Goal: Ask a question

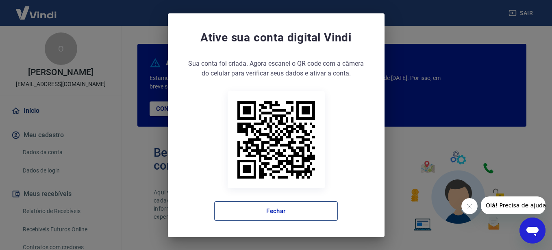
click at [269, 214] on button "Fechar" at bounding box center [276, 212] width 124 height 20
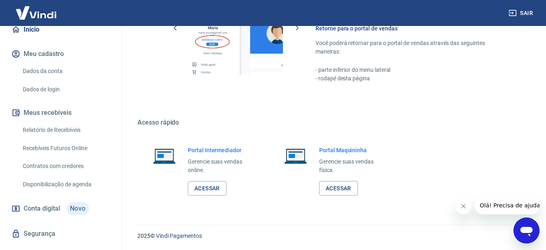
scroll to position [98, 0]
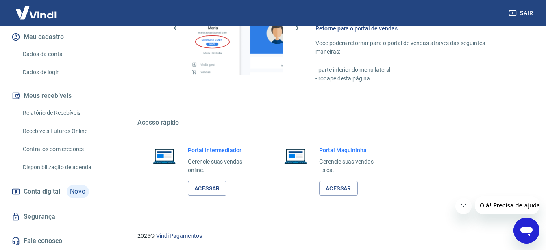
click at [61, 114] on link "Relatório de Recebíveis" at bounding box center [66, 113] width 92 height 17
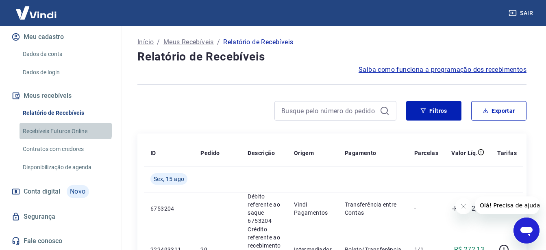
click at [65, 128] on link "Recebíveis Futuros Online" at bounding box center [66, 131] width 92 height 17
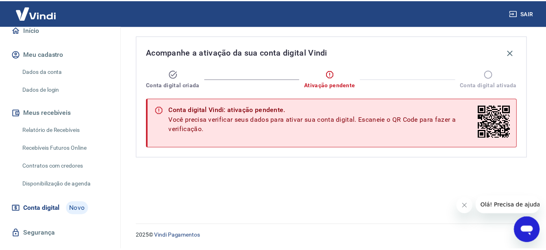
scroll to position [98, 0]
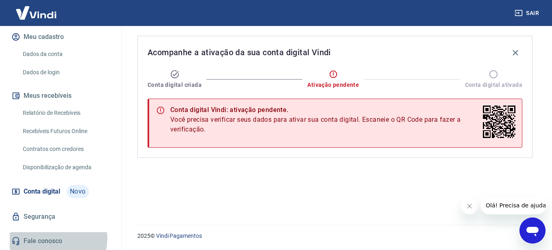
click at [51, 239] on link "Fale conosco" at bounding box center [61, 242] width 102 height 18
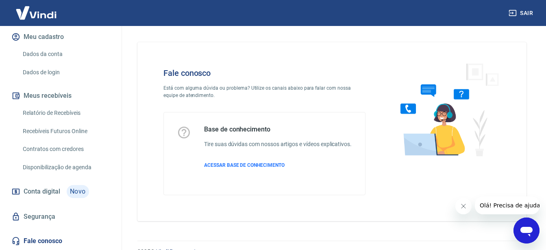
click at [527, 229] on icon "Abrir janela de mensagens" at bounding box center [526, 232] width 12 height 10
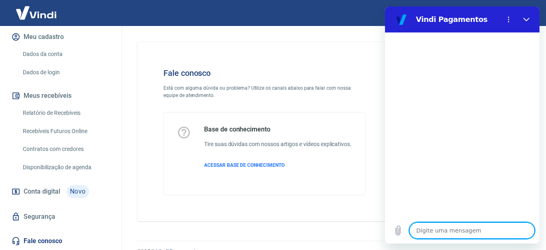
type textarea "B"
type textarea "x"
type textarea "Bo"
type textarea "x"
type textarea "Boa"
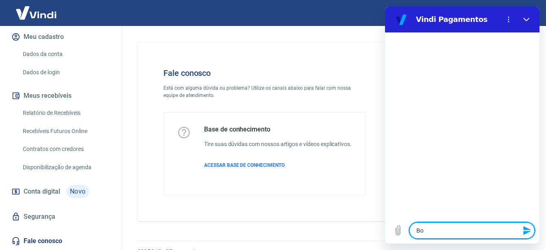
type textarea "x"
type textarea "Boa"
type textarea "x"
type textarea "Boa t"
type textarea "x"
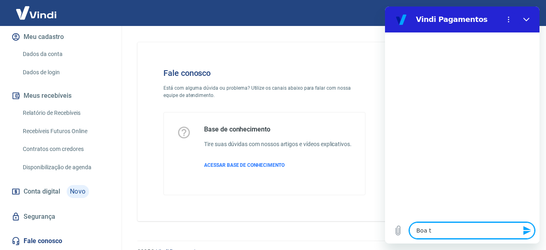
type textarea "Boa ta"
type textarea "x"
type textarea "Boa tar"
type textarea "x"
type textarea "Boa tard"
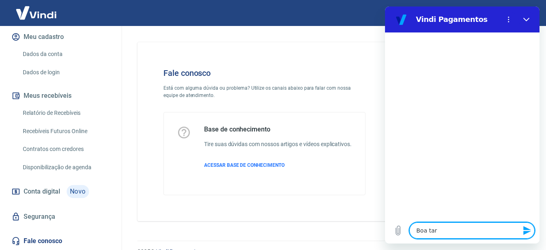
type textarea "x"
type textarea "Boa tarde"
type textarea "x"
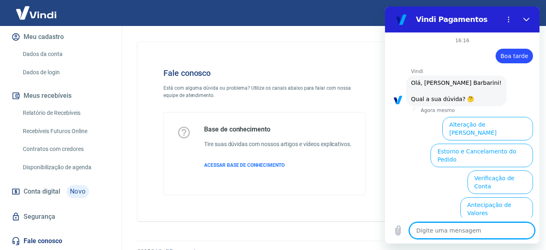
scroll to position [66, 0]
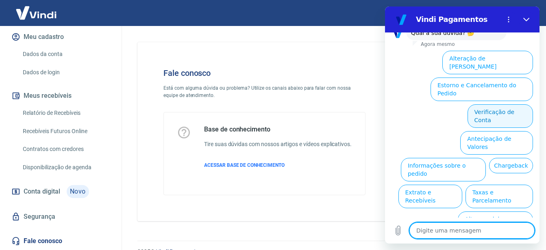
click at [503, 104] on button "Verificação de Conta" at bounding box center [499, 116] width 65 height 24
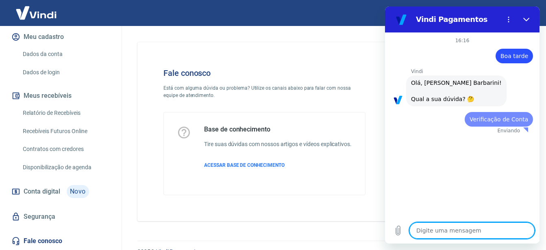
scroll to position [0, 0]
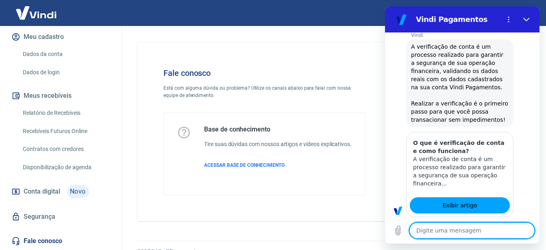
type textarea "x"
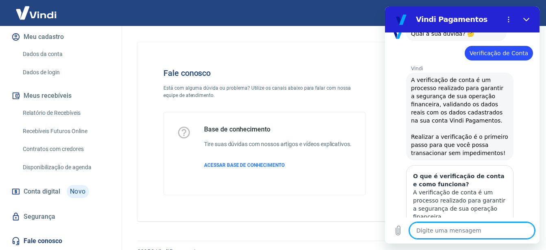
scroll to position [147, 0]
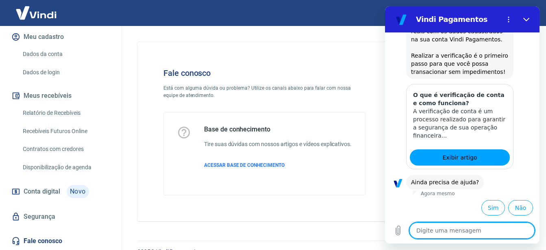
click at [461, 235] on textarea at bounding box center [471, 231] width 125 height 16
type textarea "s"
type textarea "x"
type textarea "si"
type textarea "x"
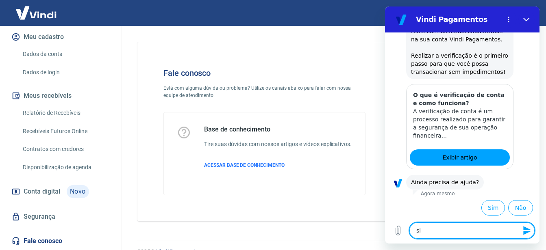
type textarea "sim"
type textarea "x"
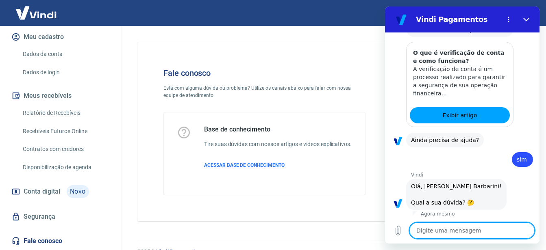
scroll to position [359, 0]
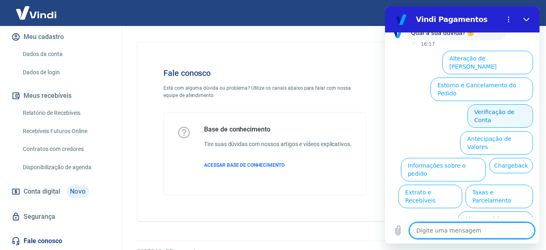
click at [485, 104] on button "Verificação de Conta" at bounding box center [499, 116] width 65 height 24
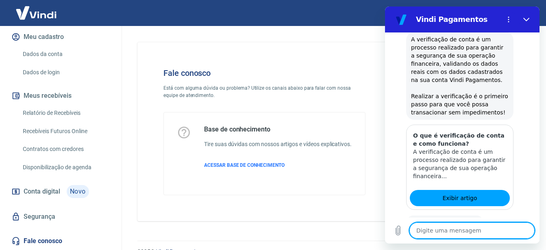
scroll to position [439, 0]
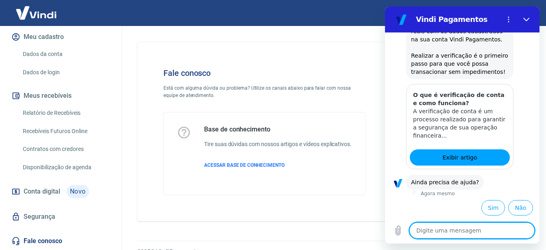
click at [355, 182] on div "Base de conhecimento Tire suas dúvidas com nossos artigos e vídeos explicativos…" at bounding box center [264, 154] width 201 height 83
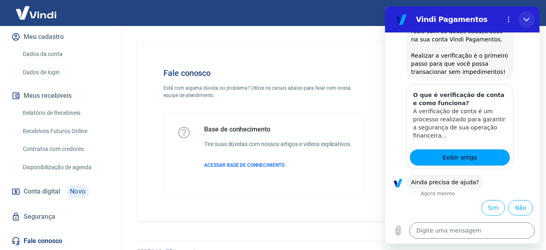
click at [528, 17] on icon "Fechar" at bounding box center [526, 19] width 7 height 7
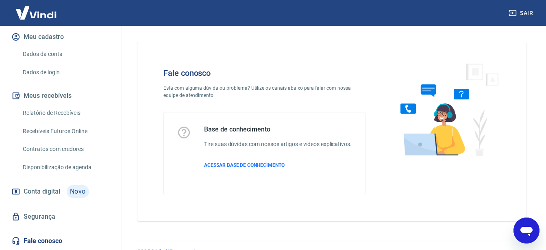
scroll to position [24, 0]
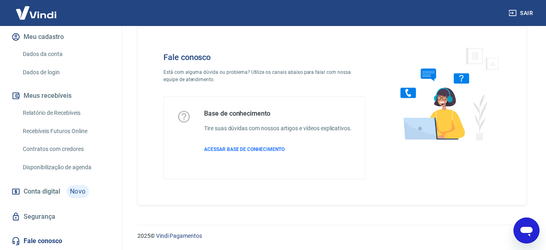
type textarea "x"
